Goal: Task Accomplishment & Management: Use online tool/utility

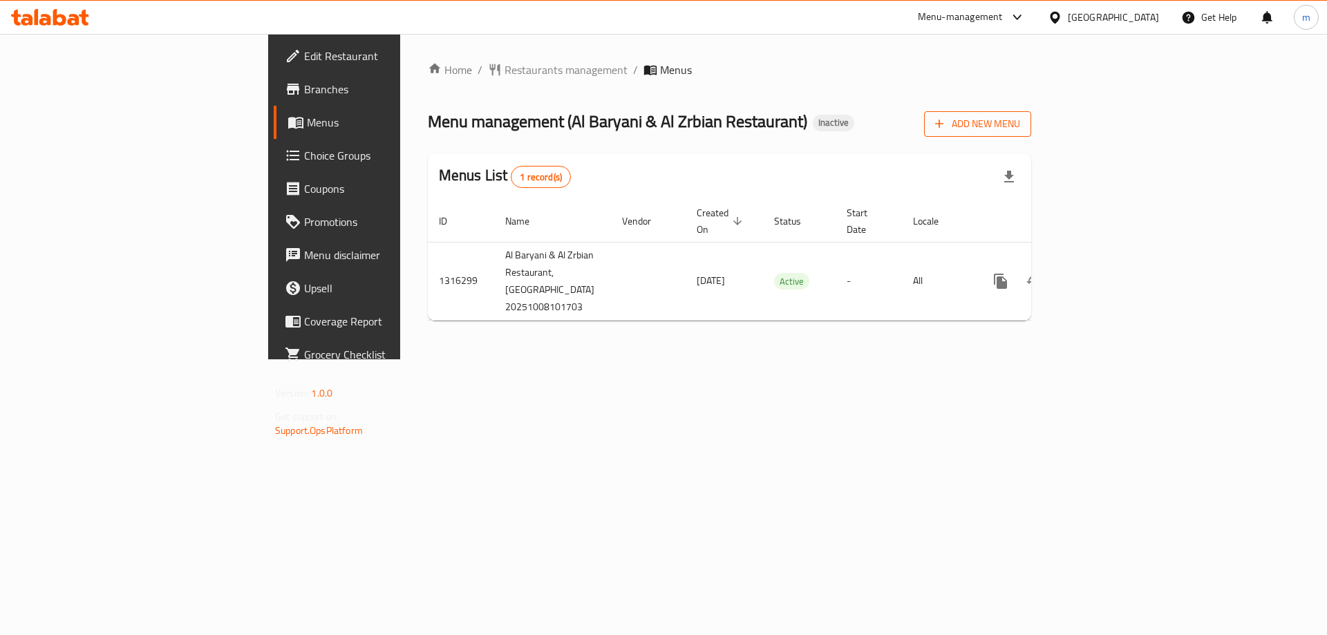
click at [1020, 121] on span "Add New Menu" at bounding box center [977, 123] width 85 height 17
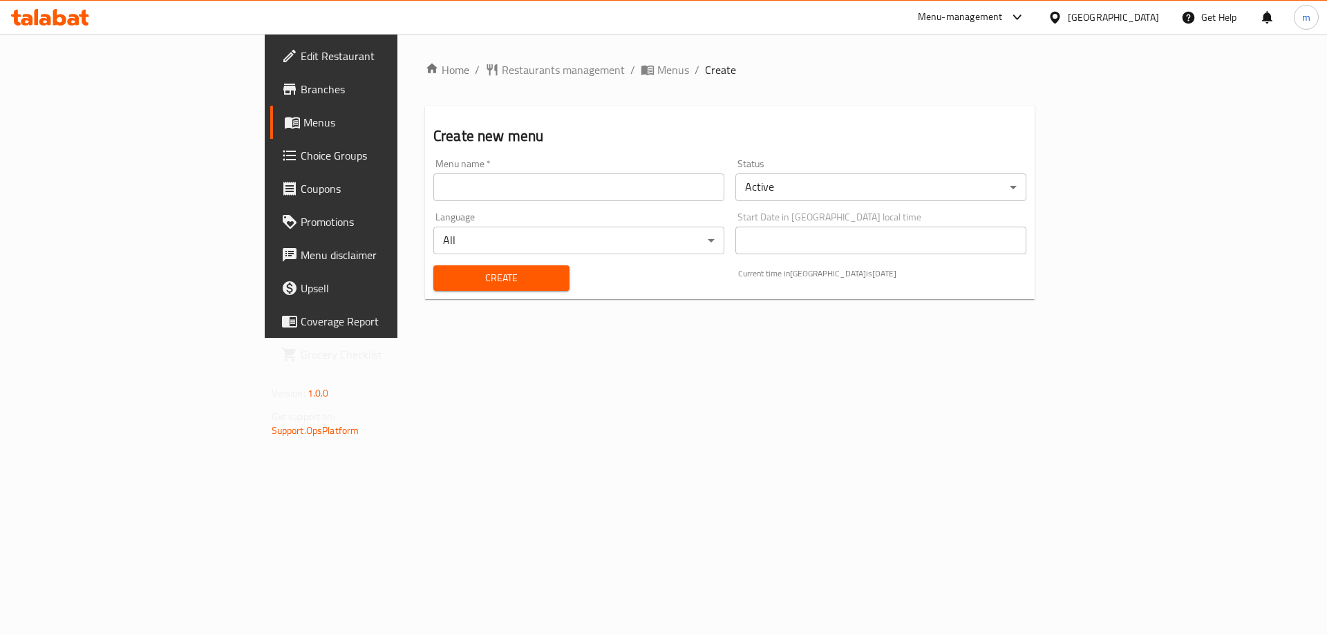
click at [433, 179] on input "text" at bounding box center [578, 188] width 291 height 28
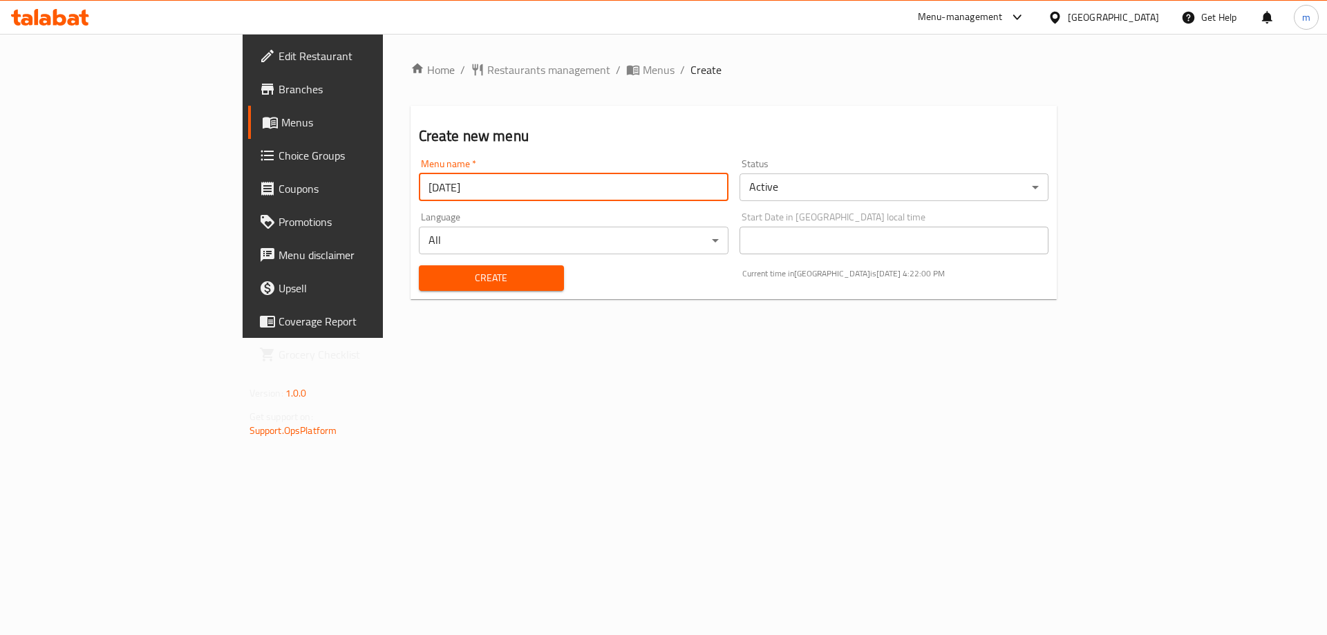
drag, startPoint x: 297, startPoint y: 189, endPoint x: 256, endPoint y: 187, distance: 40.8
click at [413, 187] on div "Menu name   * [DATE] Menu name *" at bounding box center [573, 179] width 321 height 53
type input "[DATE]"
click at [419, 287] on button "Create" at bounding box center [491, 278] width 145 height 26
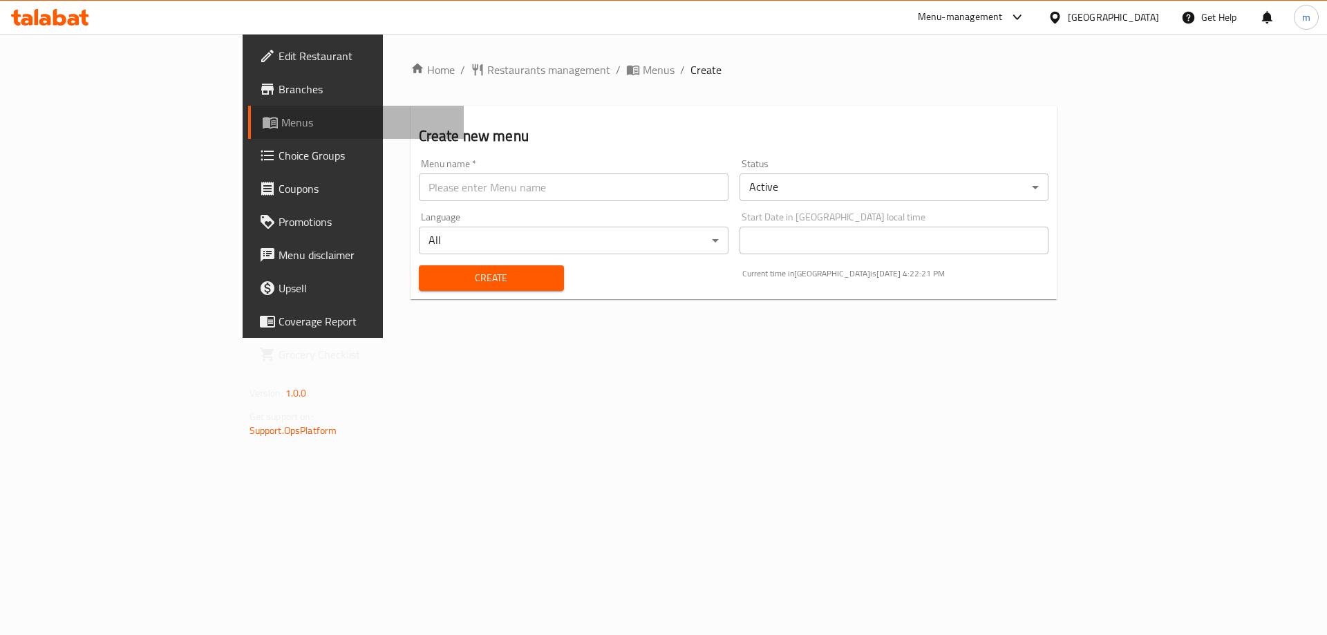
click at [281, 118] on span "Menus" at bounding box center [367, 122] width 172 height 17
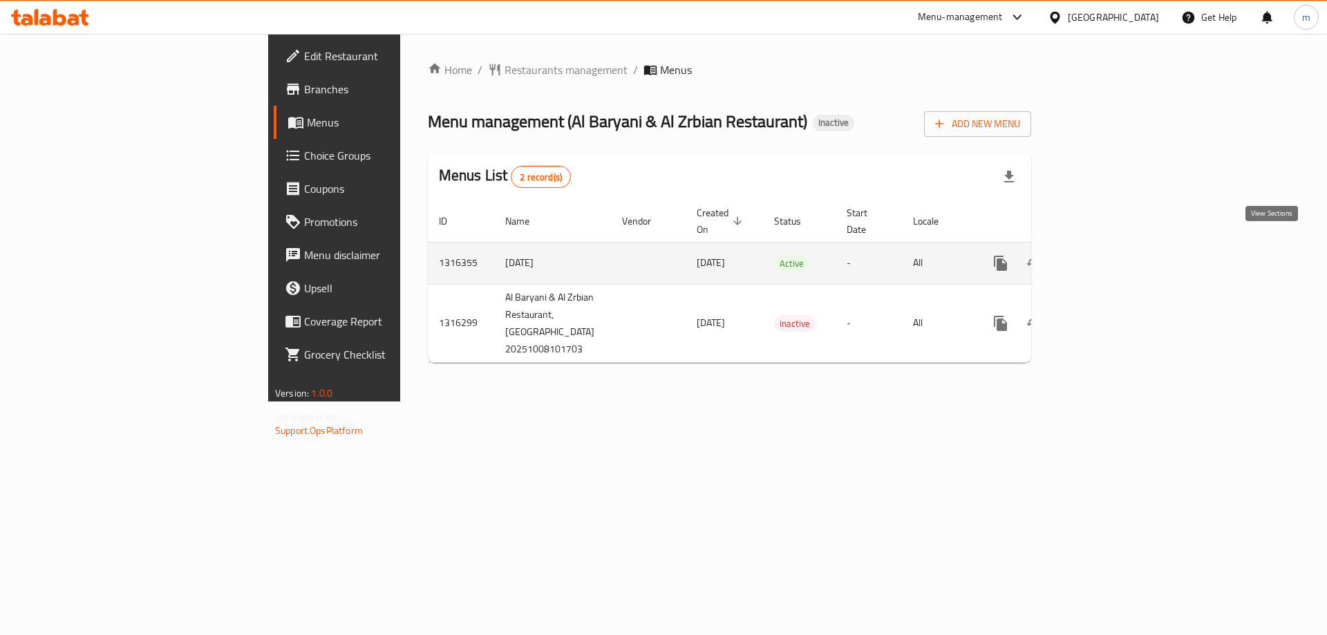
click at [1107, 257] on icon "enhanced table" at bounding box center [1100, 263] width 12 height 12
